Goal: Information Seeking & Learning: Find specific fact

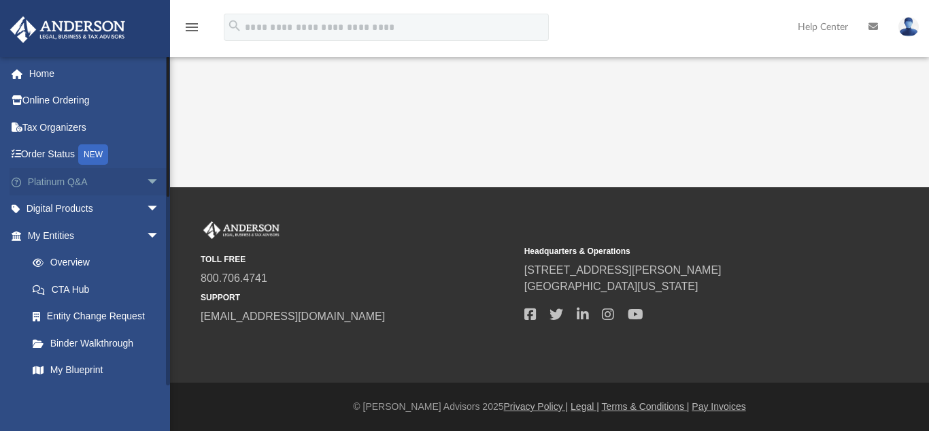
click at [48, 182] on link "Platinum Q&A arrow_drop_down" at bounding box center [95, 181] width 171 height 27
click at [146, 180] on span "arrow_drop_down" at bounding box center [159, 182] width 27 height 28
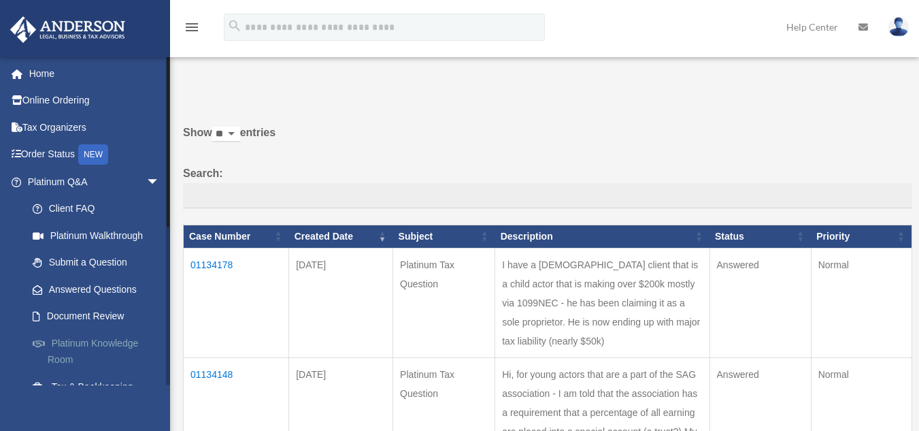
click at [105, 337] on link "Platinum Knowledge Room" at bounding box center [99, 351] width 161 height 44
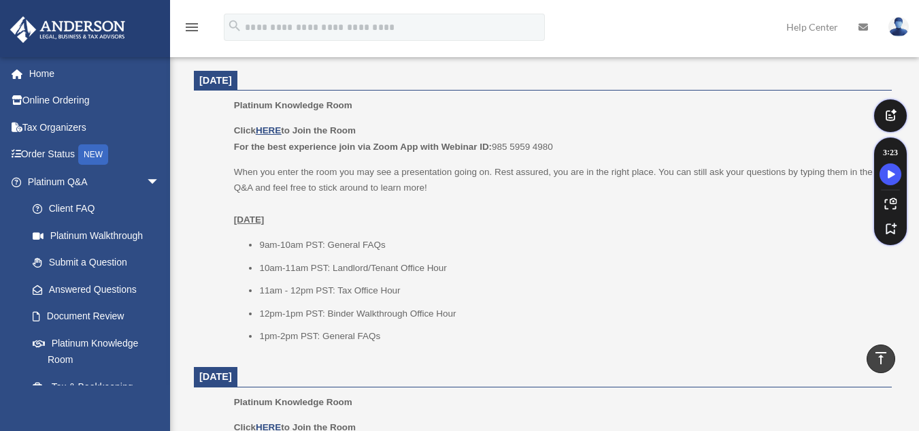
scroll to position [557, 0]
click at [267, 127] on u "HERE" at bounding box center [268, 129] width 25 height 10
click at [92, 258] on link "Submit a Question" at bounding box center [99, 262] width 161 height 27
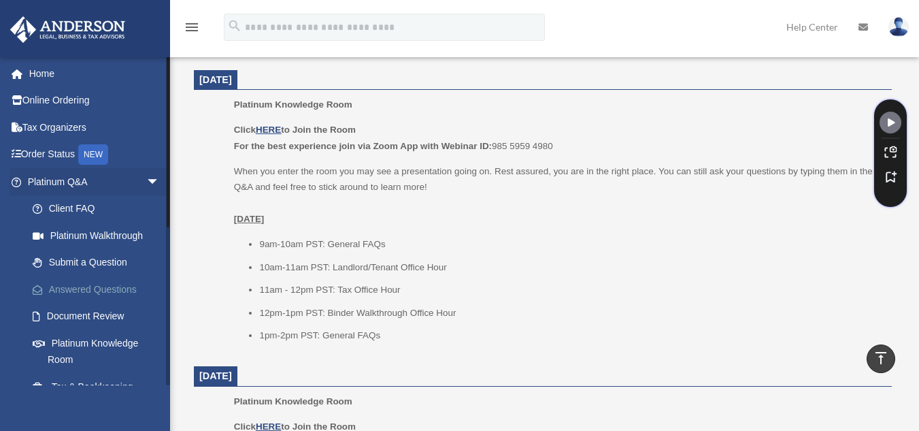
click at [93, 292] on link "Answered Questions" at bounding box center [99, 288] width 161 height 27
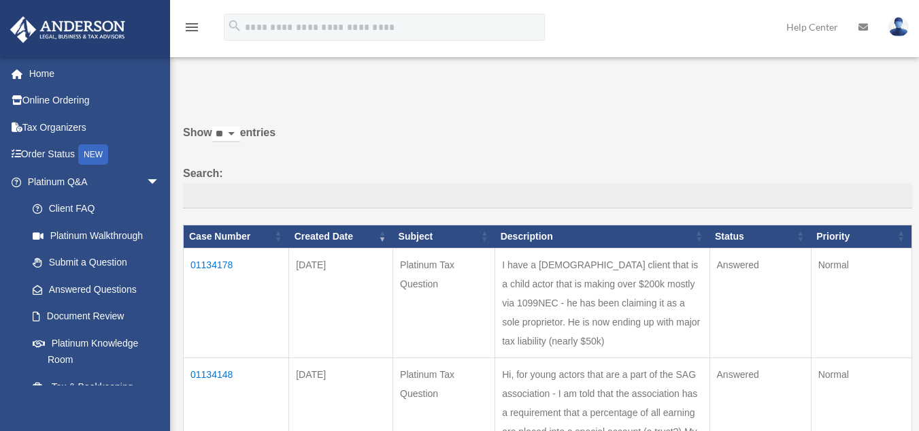
click at [212, 260] on td "01134178" at bounding box center [236, 303] width 105 height 110
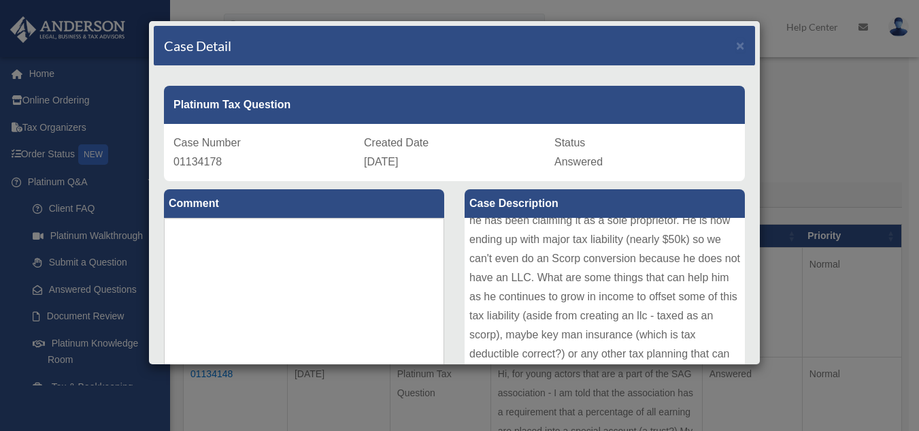
scroll to position [72, 0]
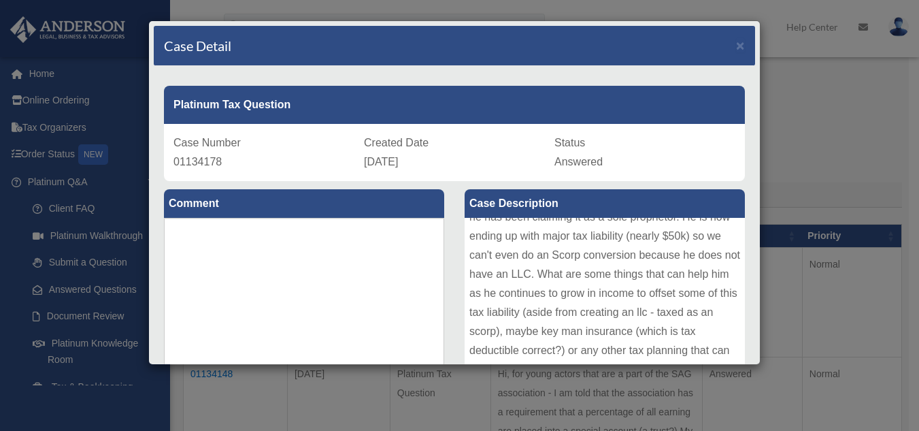
click at [749, 360] on div "Case Detail × Platinum Tax Question Case Number 01134178 Created Date October 4…" at bounding box center [454, 192] width 612 height 344
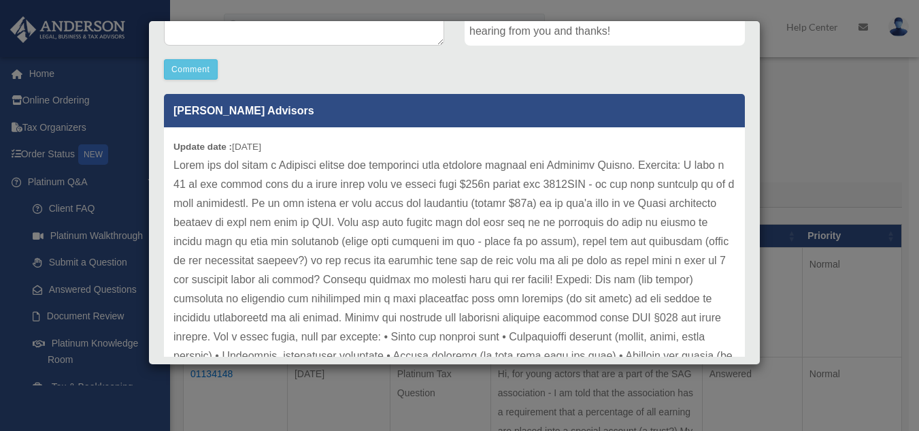
scroll to position [403, 0]
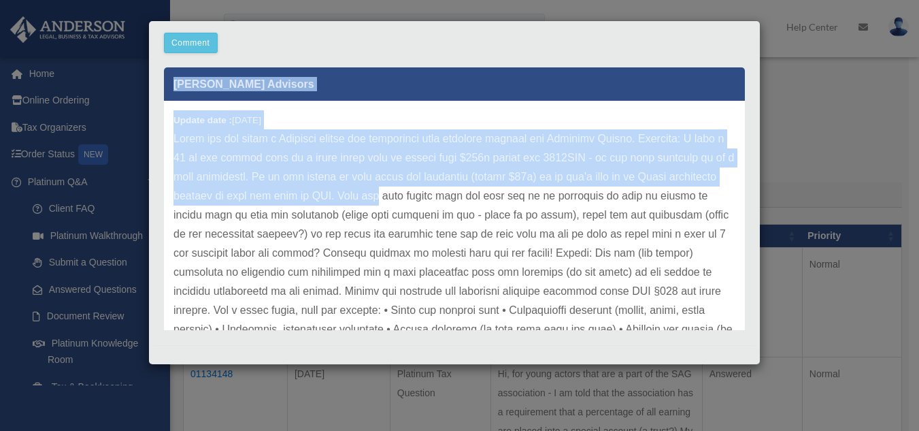
drag, startPoint x: 749, startPoint y: 360, endPoint x: 431, endPoint y: 205, distance: 354.1
click at [431, 205] on div "Case Detail × Platinum Tax Question Case Number 01134178 Created Date October 4…" at bounding box center [454, 192] width 612 height 344
click at [467, 109] on div "Update date : 10-06-2025" at bounding box center [454, 425] width 581 height 648
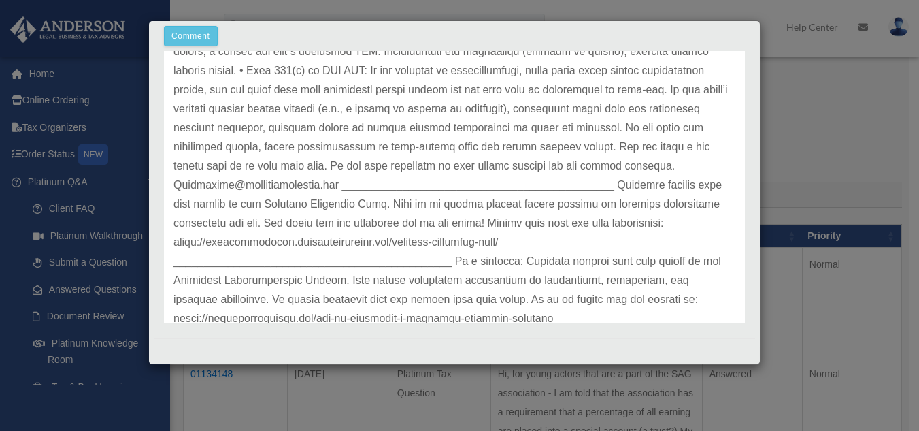
scroll to position [437, 0]
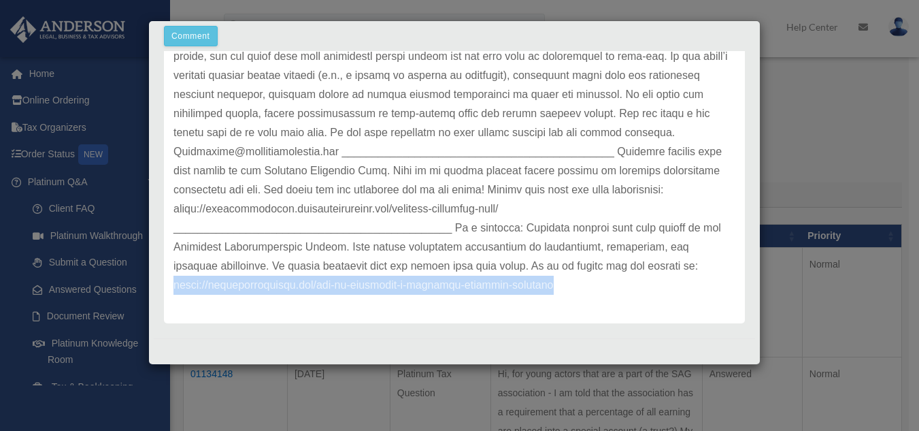
drag, startPoint x: 563, startPoint y: 286, endPoint x: 159, endPoint y: 289, distance: 403.4
click at [159, 289] on div "Anderson Advisors Update date : 10-06-2025" at bounding box center [454, 187] width 601 height 272
copy p "https://andersonadvisors.com/how-to-structure-a-business-workshop-training"
